Goal: Task Accomplishment & Management: Use online tool/utility

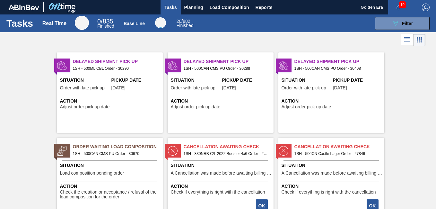
click at [135, 158] on div "Order Waiting Load Composition 1SH - 500CAN CMS PU Order - 30670 Situation Load…" at bounding box center [110, 177] width 106 height 80
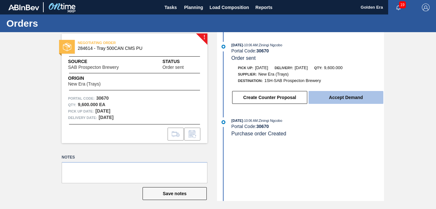
click at [346, 97] on button "Accept Demand" at bounding box center [345, 97] width 75 height 13
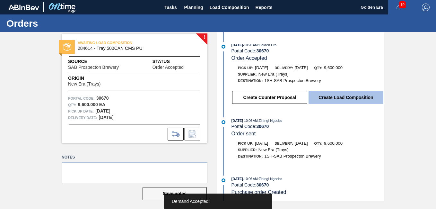
click at [324, 93] on button "Create Load Composition" at bounding box center [345, 97] width 75 height 13
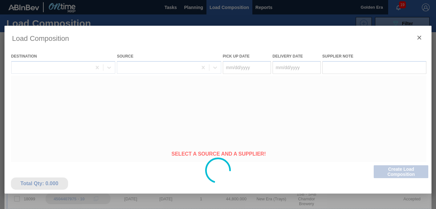
type Date "[DATE]"
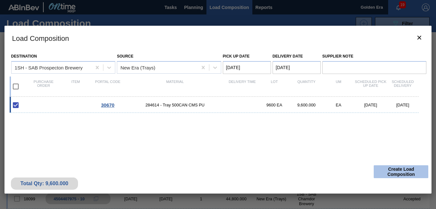
click at [393, 169] on button "Create Load Composition" at bounding box center [401, 171] width 55 height 13
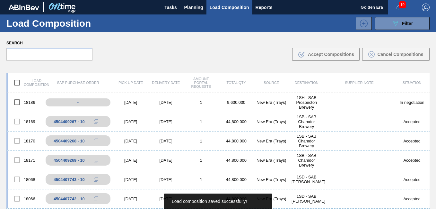
click at [396, 8] on icon "button" at bounding box center [398, 7] width 5 height 5
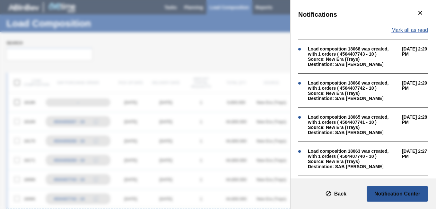
click at [417, 30] on span "Mark all as read" at bounding box center [409, 30] width 37 height 6
